Goal: Task Accomplishment & Management: Use online tool/utility

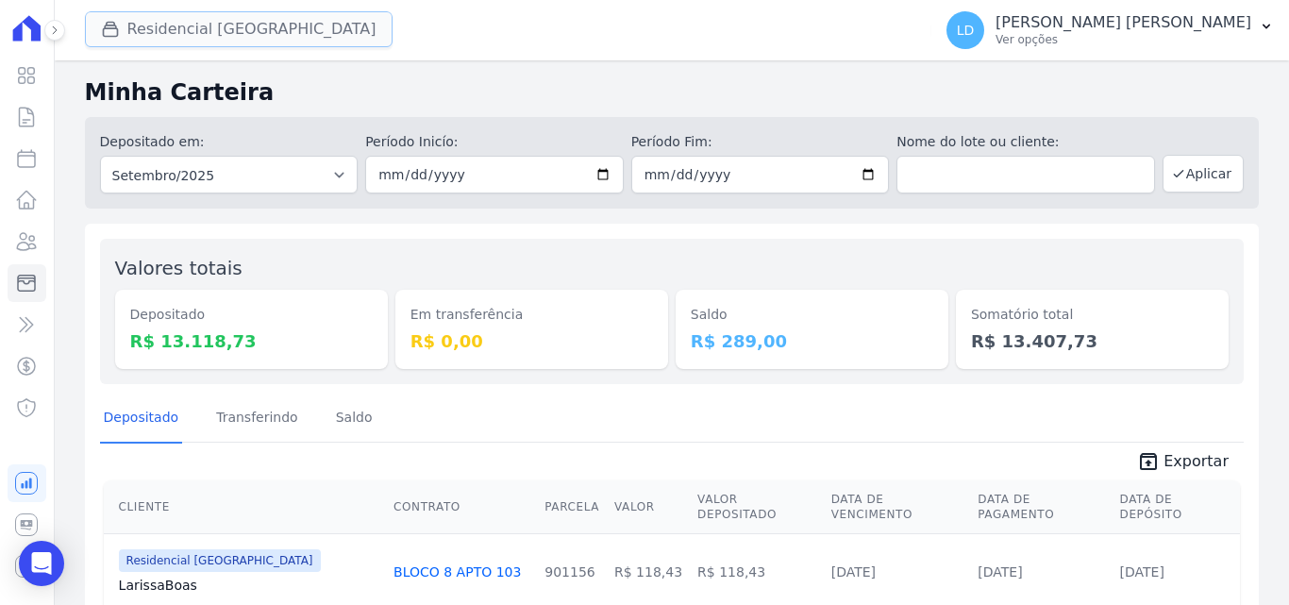
click at [228, 37] on button "Residencial [GEOGRAPHIC_DATA]" at bounding box center [239, 29] width 308 height 36
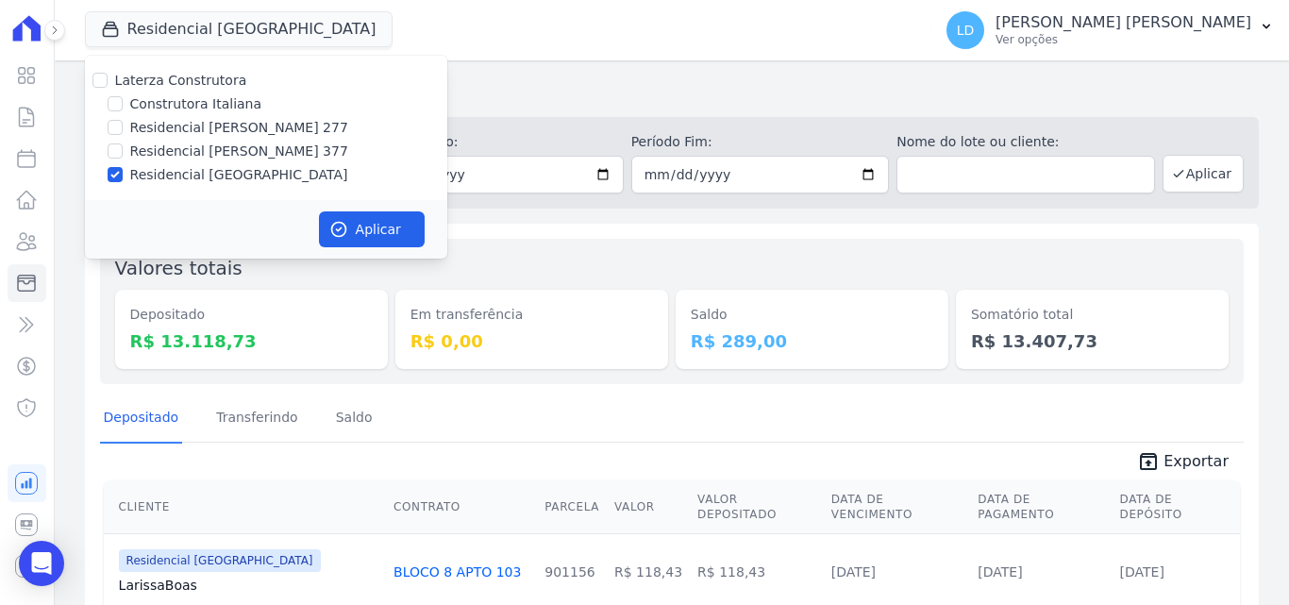
click at [138, 176] on label "Residencial [GEOGRAPHIC_DATA]" at bounding box center [239, 175] width 218 height 20
click at [123, 176] on input "Residencial [GEOGRAPHIC_DATA]" at bounding box center [115, 174] width 15 height 15
checkbox input "false"
click at [163, 103] on label "Construtora Italiana" at bounding box center [195, 104] width 131 height 20
click at [123, 103] on input "Construtora Italiana" at bounding box center [115, 103] width 15 height 15
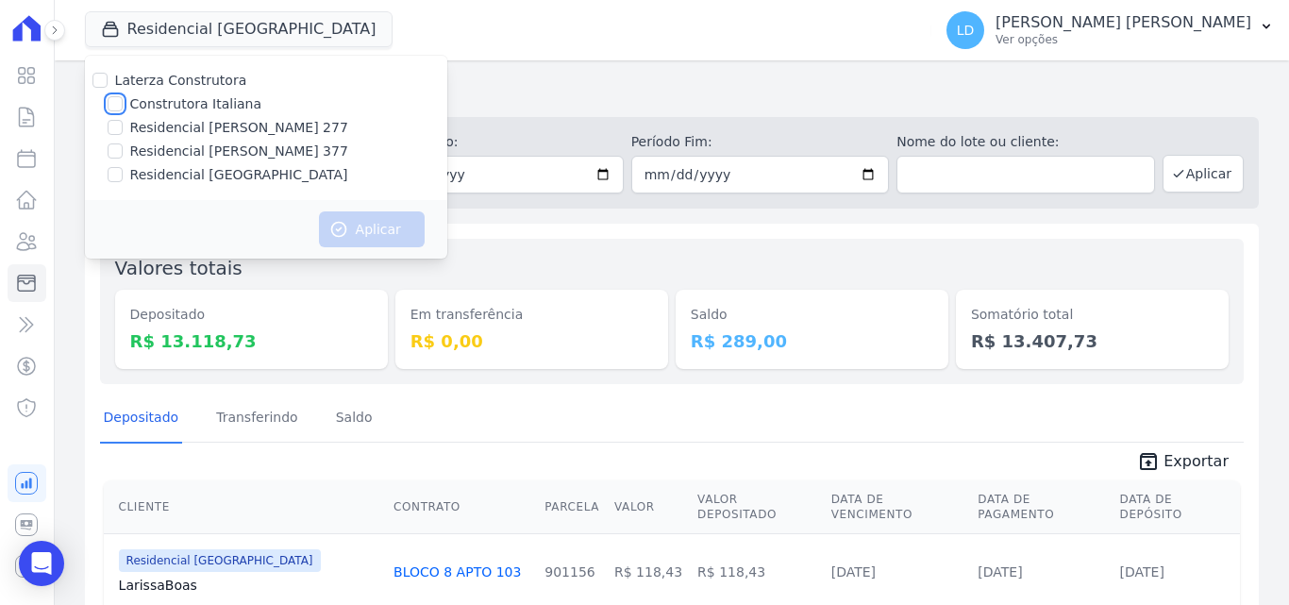
checkbox input "true"
click at [359, 228] on button "Aplicar" at bounding box center [372, 229] width 106 height 36
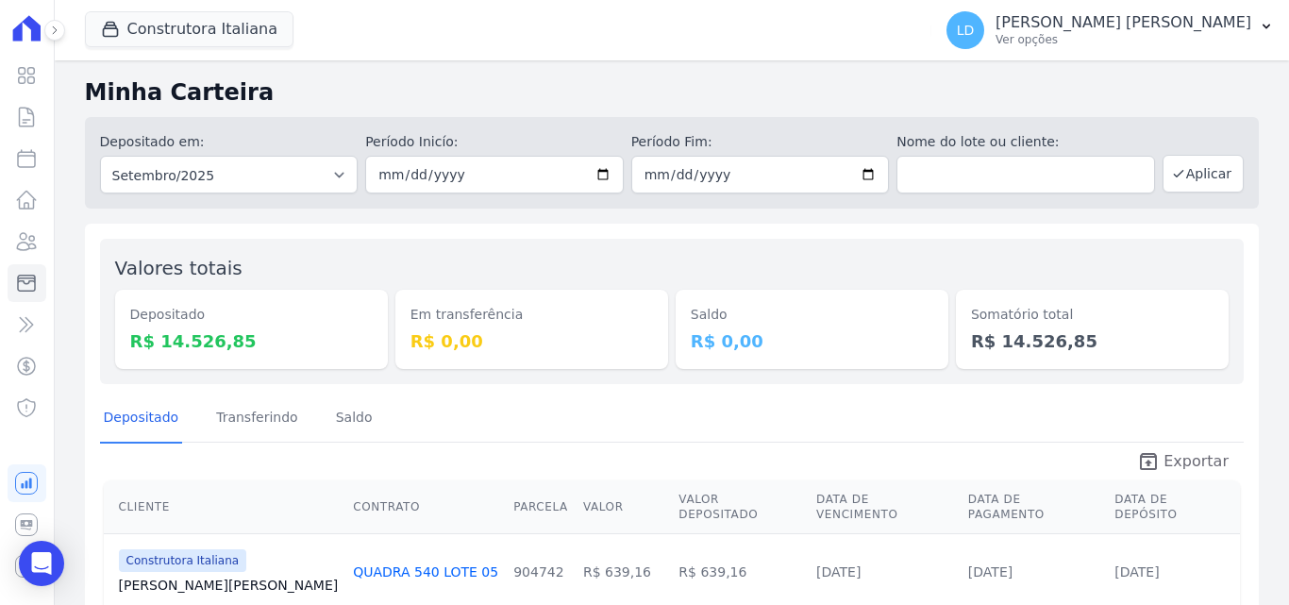
click at [1168, 459] on span "Exportar" at bounding box center [1196, 461] width 65 height 23
click at [179, 52] on div "Construtora Italiana [PERSON_NAME] Construtora Construtora Italiana Residencial…" at bounding box center [505, 30] width 840 height 62
click at [188, 35] on button "Construtora Italiana" at bounding box center [189, 29] width 209 height 36
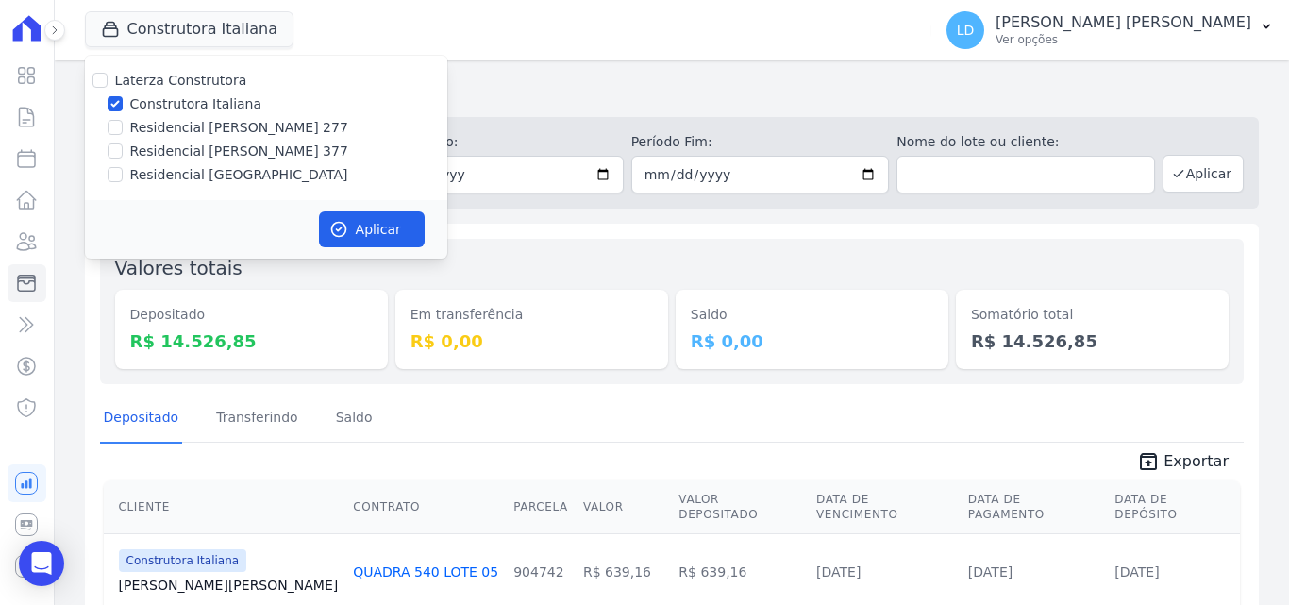
click at [172, 110] on label "Construtora Italiana" at bounding box center [195, 104] width 131 height 20
click at [123, 110] on input "Construtora Italiana" at bounding box center [115, 103] width 15 height 15
checkbox input "false"
click at [179, 126] on label "Residencial [PERSON_NAME] 277" at bounding box center [239, 128] width 218 height 20
click at [123, 126] on input "Residencial [PERSON_NAME] 277" at bounding box center [115, 127] width 15 height 15
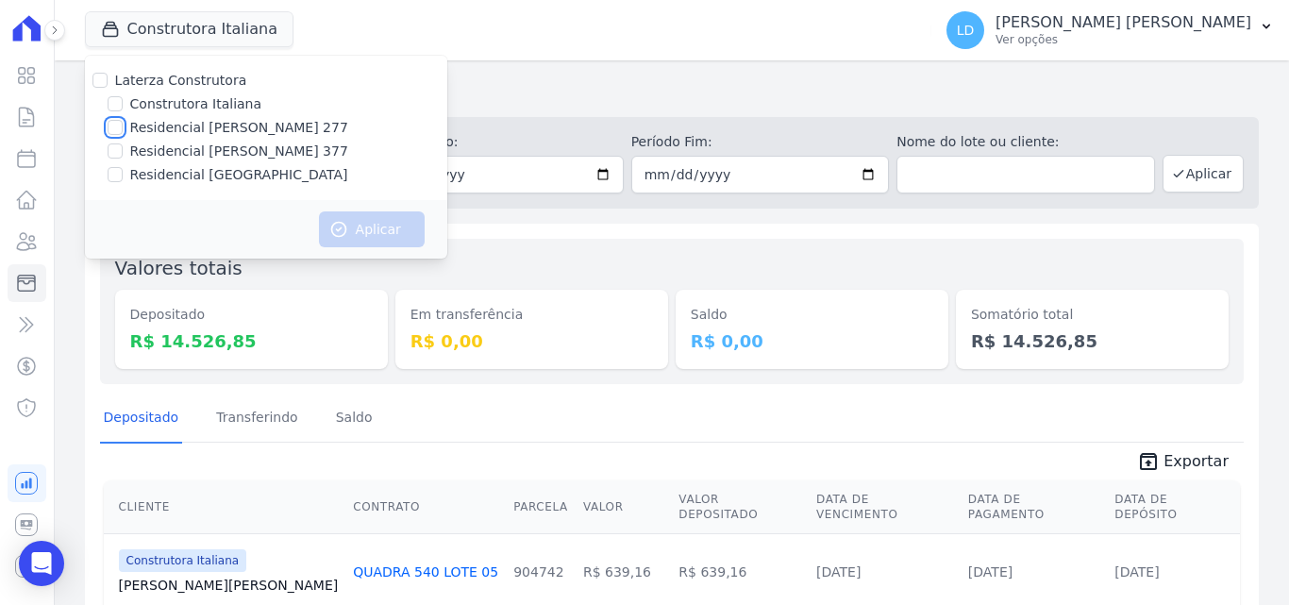
checkbox input "true"
click at [401, 241] on button "Aplicar" at bounding box center [372, 229] width 106 height 36
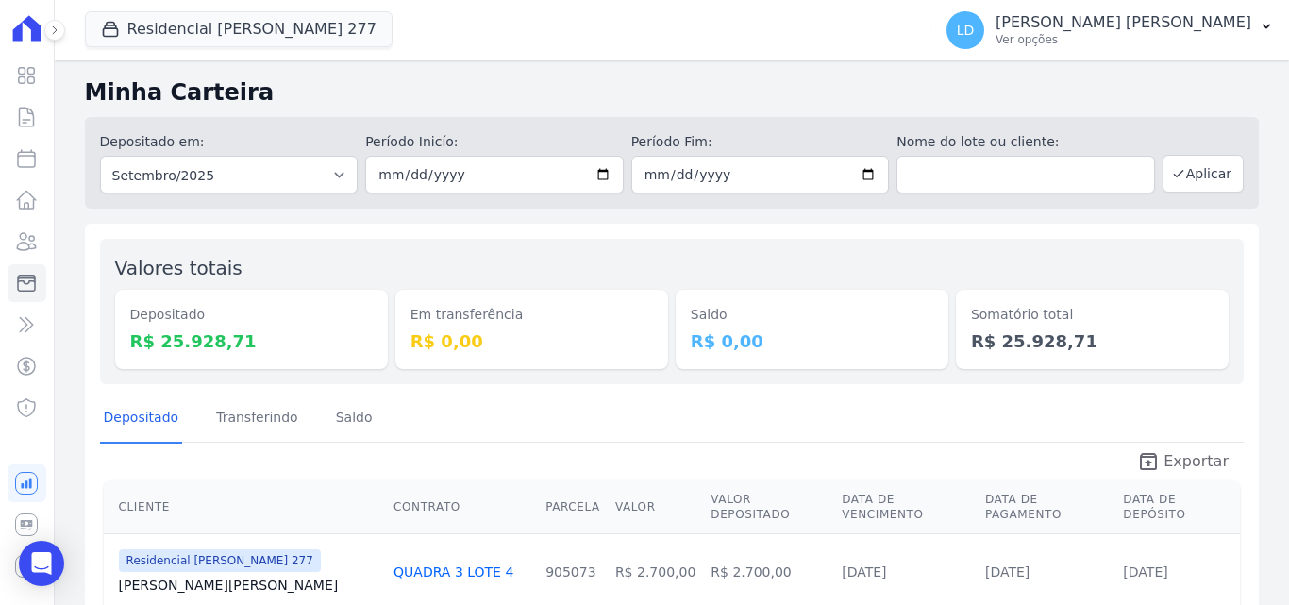
click at [1185, 459] on span "Exportar" at bounding box center [1196, 461] width 65 height 23
click at [291, 26] on button "Residencial [PERSON_NAME] 277" at bounding box center [239, 29] width 308 height 36
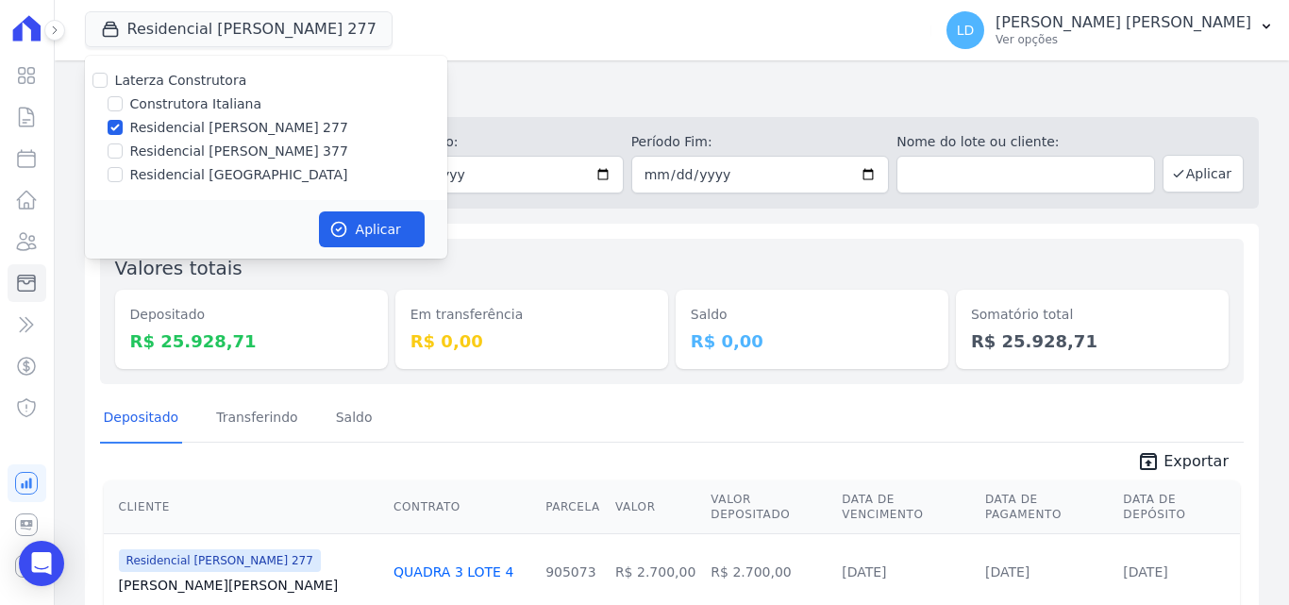
click at [173, 127] on label "Residencial [PERSON_NAME] 277" at bounding box center [239, 128] width 218 height 20
click at [123, 127] on input "Residencial [PERSON_NAME] 277" at bounding box center [115, 127] width 15 height 15
checkbox input "false"
click at [173, 138] on div "[PERSON_NAME] Construtora Construtora Italiana Residencial [PERSON_NAME] 277 Re…" at bounding box center [266, 128] width 362 height 144
click at [198, 143] on label "Residencial [PERSON_NAME] 377" at bounding box center [239, 152] width 218 height 20
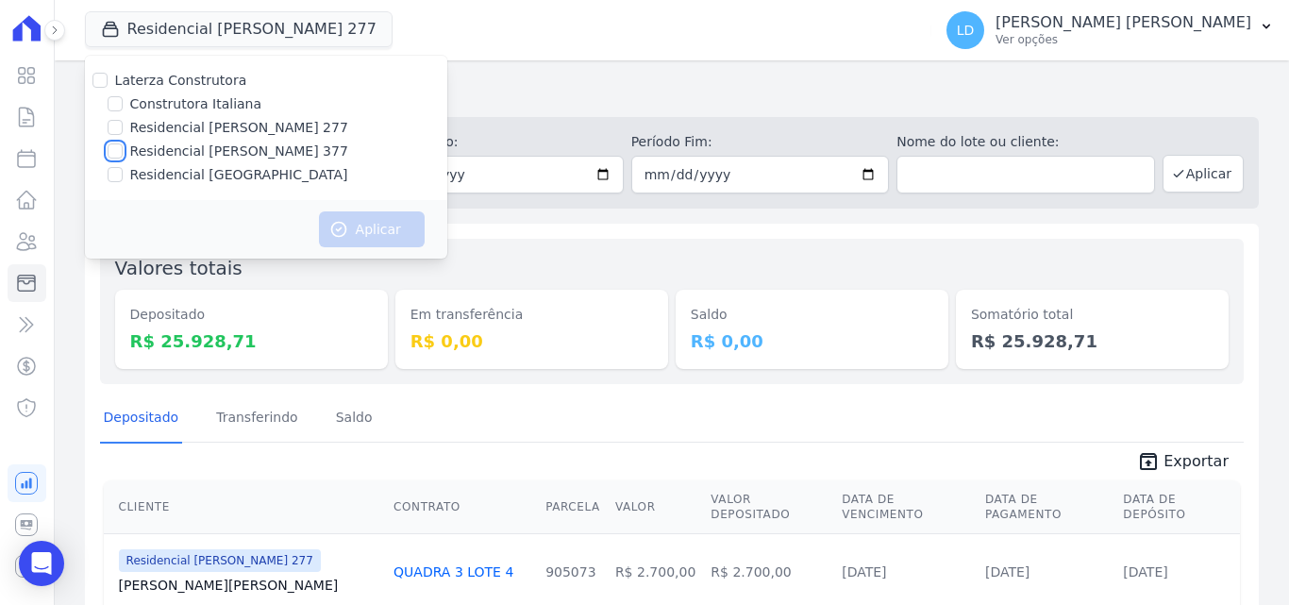
click at [123, 143] on input "Residencial [PERSON_NAME] 377" at bounding box center [115, 150] width 15 height 15
checkbox input "true"
click at [363, 218] on button "Aplicar" at bounding box center [372, 229] width 106 height 36
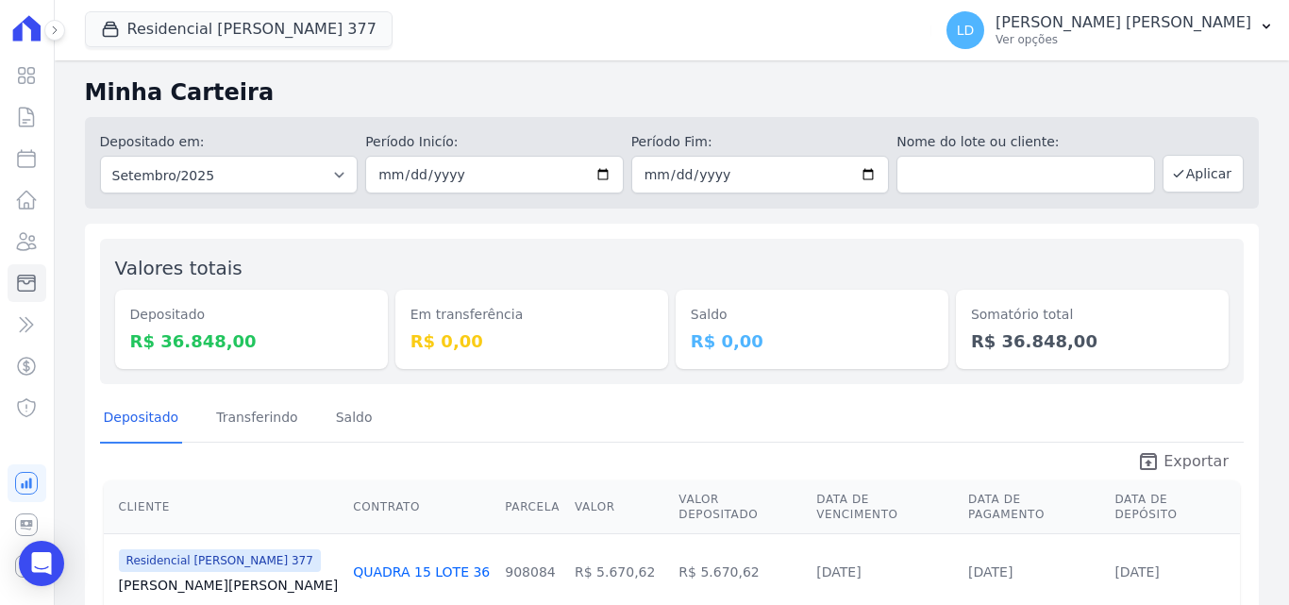
click at [1171, 458] on span "Exportar" at bounding box center [1196, 461] width 65 height 23
click at [234, 38] on button "Residencial [PERSON_NAME] 377" at bounding box center [239, 29] width 308 height 36
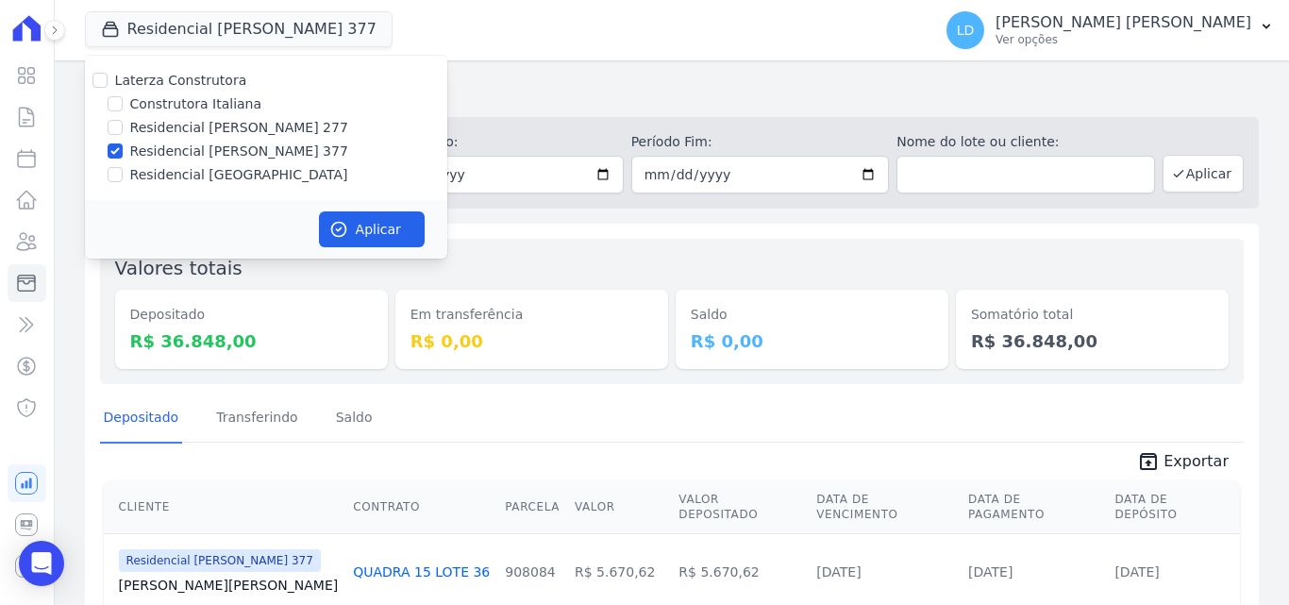
click at [678, 92] on h2 "Minha Carteira" at bounding box center [672, 93] width 1174 height 34
